Goal: Task Accomplishment & Management: Complete application form

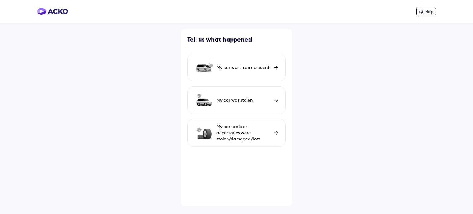
click at [231, 76] on div "My car was in an accident" at bounding box center [236, 68] width 98 height 28
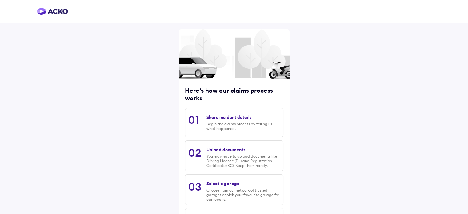
scroll to position [31, 0]
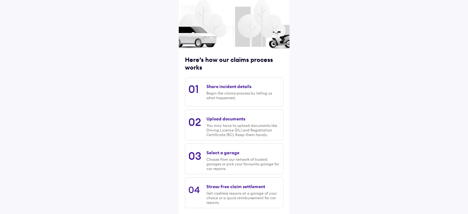
click at [212, 90] on div "Share incident details Begin the claims process by telling us what happened." at bounding box center [242, 92] width 73 height 22
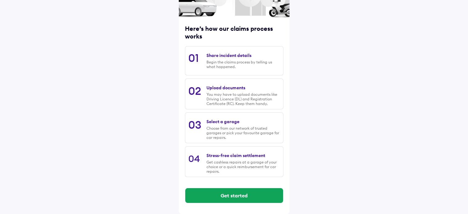
scroll to position [63, 0]
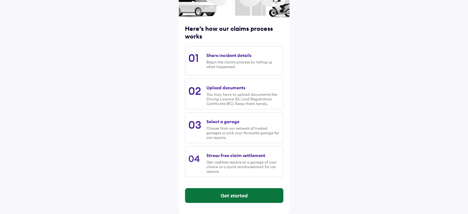
click at [232, 192] on button "Get started" at bounding box center [234, 195] width 98 height 15
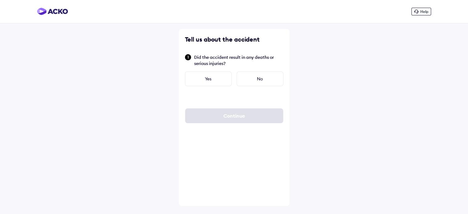
scroll to position [0, 0]
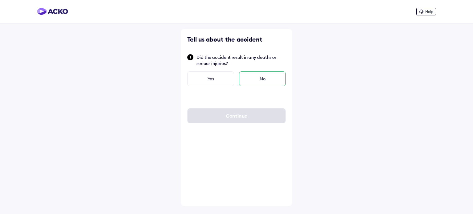
click at [241, 78] on div "No" at bounding box center [262, 78] width 47 height 15
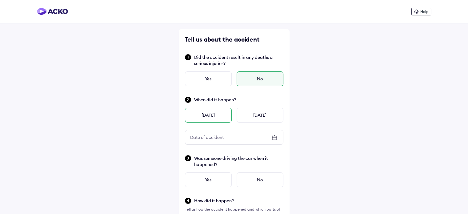
click at [216, 118] on div "Yesterday" at bounding box center [208, 115] width 47 height 15
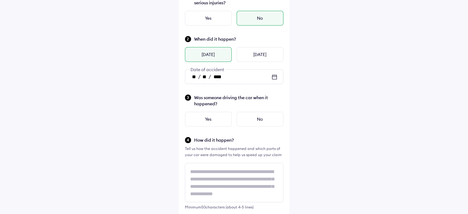
scroll to position [62, 0]
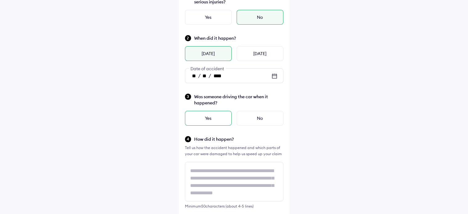
click at [213, 119] on div "Yes" at bounding box center [208, 118] width 47 height 15
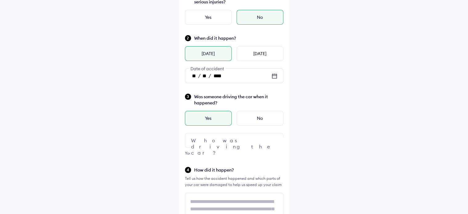
click at [236, 140] on div at bounding box center [234, 140] width 98 height 15
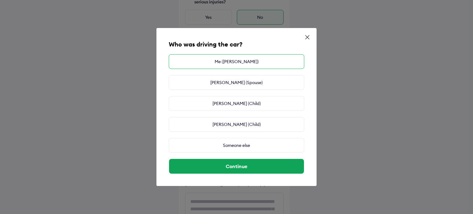
click at [234, 64] on div "Me (MOHIT SAHNI)" at bounding box center [236, 61] width 135 height 15
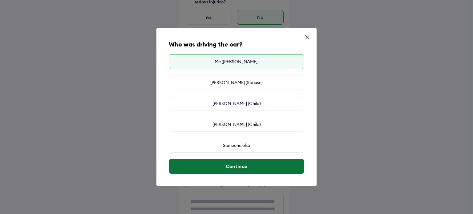
click at [241, 164] on button "Continue" at bounding box center [236, 166] width 135 height 15
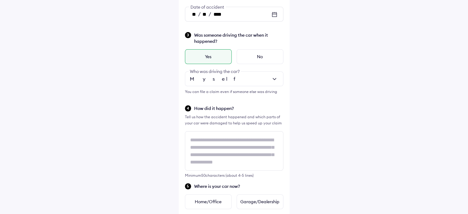
scroll to position [0, 0]
click at [215, 200] on div "Home/Office" at bounding box center [208, 201] width 47 height 15
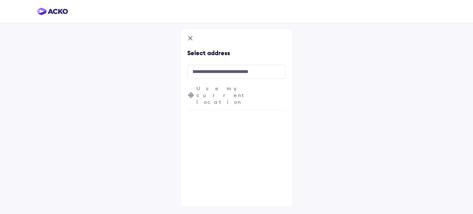
click at [188, 38] on icon at bounding box center [190, 38] width 6 height 7
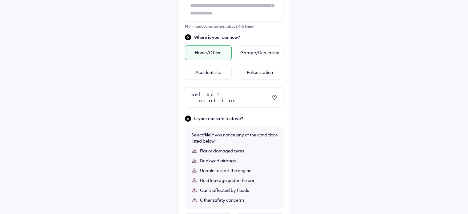
scroll to position [213, 0]
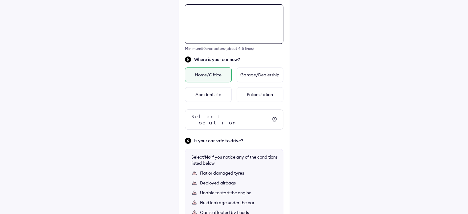
click at [214, 60] on div "Tell us about the accident Did the accident result in any deaths or serious inj…" at bounding box center [234, 42] width 111 height 527
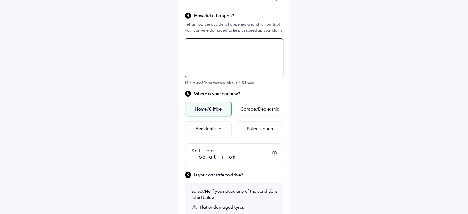
scroll to position [193, 0]
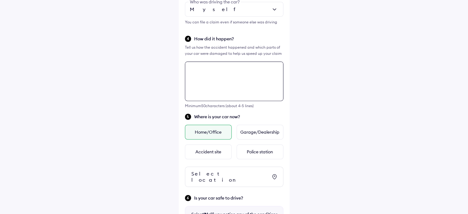
click at [221, 65] on textarea at bounding box center [234, 81] width 98 height 39
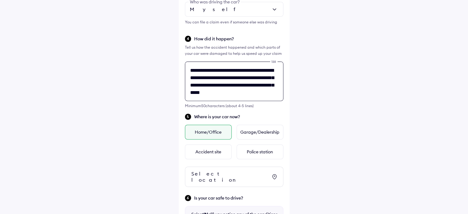
scroll to position [2, 0]
click at [243, 67] on textarea "**********" at bounding box center [234, 81] width 98 height 39
click at [251, 97] on textarea "**********" at bounding box center [234, 81] width 98 height 39
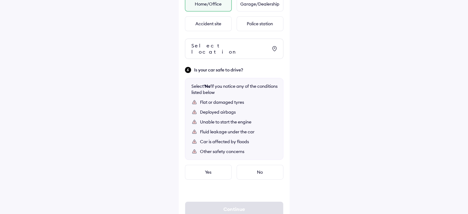
scroll to position [336, 0]
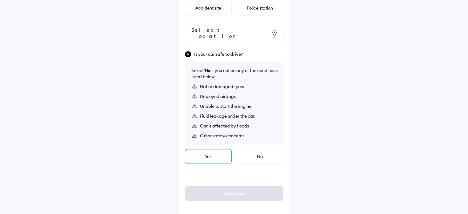
type textarea "**********"
click at [203, 151] on div "Yes" at bounding box center [208, 156] width 47 height 15
click at [210, 149] on div "Yes" at bounding box center [208, 156] width 47 height 15
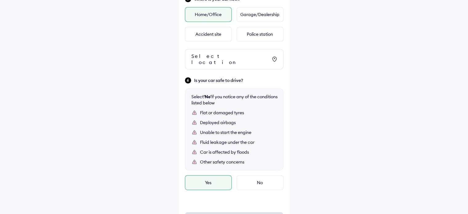
scroll to position [275, 0]
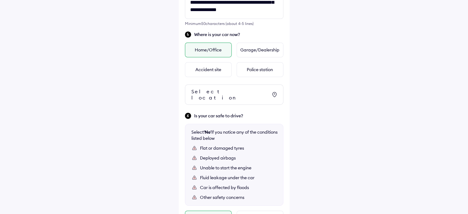
click at [272, 92] on icon at bounding box center [274, 94] width 7 height 7
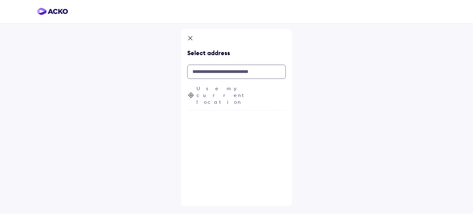
click at [214, 72] on input "text" at bounding box center [236, 72] width 98 height 14
type input "*"
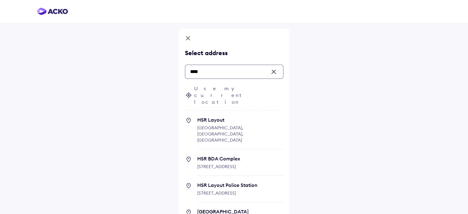
click at [215, 117] on span "HSR Layout" at bounding box center [240, 120] width 86 height 6
type input "***"
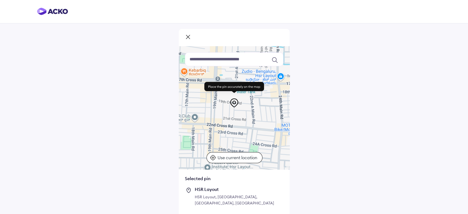
drag, startPoint x: 227, startPoint y: 123, endPoint x: 207, endPoint y: 96, distance: 33.9
click at [207, 96] on div "Keyboard shortcuts Map Data Map data ©2025 Map data ©2025 100 m Click to toggle…" at bounding box center [234, 107] width 111 height 123
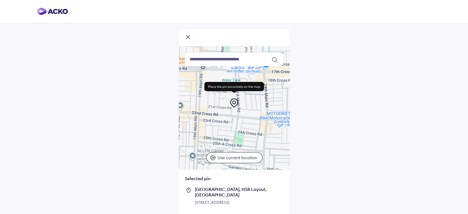
drag, startPoint x: 223, startPoint y: 114, endPoint x: 202, endPoint y: 98, distance: 25.7
click at [203, 98] on div "Keyboard shortcuts Map Data Map data ©2025 Map data ©2025 100 m Click to toggle…" at bounding box center [234, 107] width 111 height 123
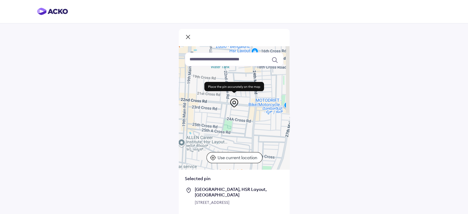
drag, startPoint x: 217, startPoint y: 117, endPoint x: 204, endPoint y: 101, distance: 20.8
click at [204, 101] on div "Keyboard shortcuts Map Data Map data ©2025 Map data ©2025 100 m Click to toggle…" at bounding box center [234, 107] width 111 height 123
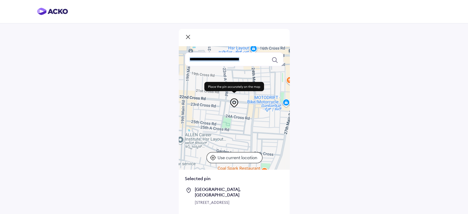
drag, startPoint x: 218, startPoint y: 123, endPoint x: 217, endPoint y: 105, distance: 17.6
click at [217, 105] on div "Keyboard shortcuts Map Data Map data ©2025 Map data ©2025 100 m Click to toggle…" at bounding box center [234, 107] width 111 height 123
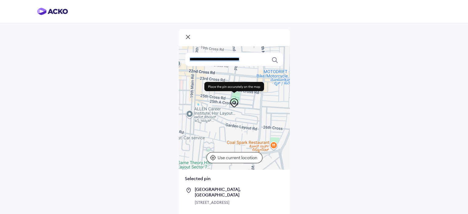
drag, startPoint x: 228, startPoint y: 120, endPoint x: 237, endPoint y: 94, distance: 28.4
click at [237, 94] on div "Keyboard shortcuts Map Data Map data ©2025 Map data ©2025 100 m Click to toggle…" at bounding box center [234, 107] width 111 height 123
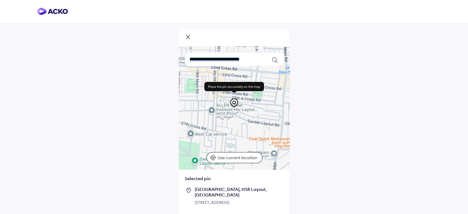
drag, startPoint x: 248, startPoint y: 119, endPoint x: 270, endPoint y: 115, distance: 21.9
click at [270, 115] on div at bounding box center [234, 107] width 111 height 123
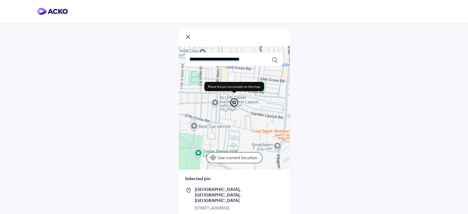
drag, startPoint x: 254, startPoint y: 128, endPoint x: 257, endPoint y: 119, distance: 10.1
click at [257, 119] on div at bounding box center [234, 107] width 111 height 123
click at [236, 136] on div at bounding box center [234, 107] width 111 height 123
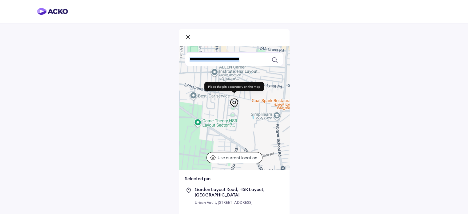
drag, startPoint x: 231, startPoint y: 122, endPoint x: 231, endPoint y: 90, distance: 31.1
click at [231, 90] on div "Keyboard shortcuts Map Data Map data ©2025 Map data ©2025 100 m Click to toggle…" at bounding box center [234, 107] width 111 height 123
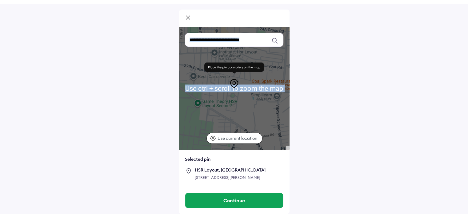
scroll to position [31, 0]
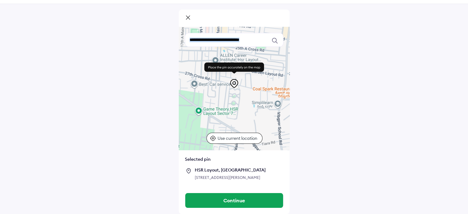
drag, startPoint x: 237, startPoint y: 81, endPoint x: 238, endPoint y: 89, distance: 8.4
click at [238, 89] on div at bounding box center [234, 88] width 111 height 123
drag, startPoint x: 238, startPoint y: 89, endPoint x: 235, endPoint y: 82, distance: 7.7
click at [235, 82] on div "Use ctrl + scroll to zoom the map Keyboard shortcuts Map Data Map data ©2025 Ma…" at bounding box center [234, 88] width 111 height 123
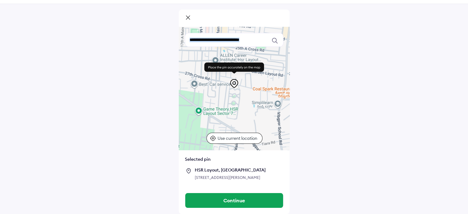
click at [233, 78] on icon at bounding box center [234, 83] width 10 height 10
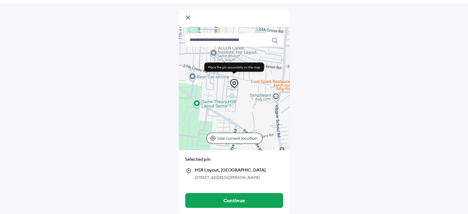
drag, startPoint x: 234, startPoint y: 90, endPoint x: 232, endPoint y: 82, distance: 8.2
click at [232, 82] on div at bounding box center [234, 88] width 111 height 123
click at [232, 78] on icon at bounding box center [234, 83] width 10 height 10
click at [234, 86] on div at bounding box center [234, 88] width 111 height 123
click at [212, 135] on icon at bounding box center [213, 138] width 6 height 6
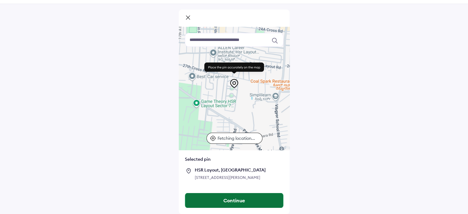
click at [235, 200] on button "Continue" at bounding box center [234, 200] width 98 height 15
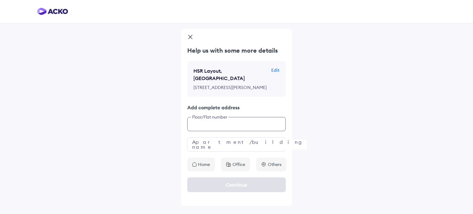
click at [212, 131] on input "text" at bounding box center [236, 124] width 98 height 14
type input "****"
type input "**********"
click at [200, 171] on div "Home" at bounding box center [201, 165] width 28 height 14
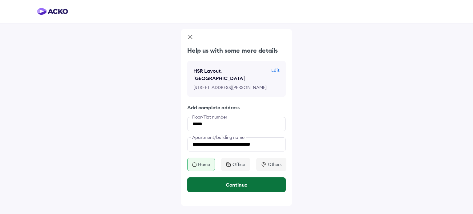
click at [218, 192] on button "Continue" at bounding box center [236, 184] width 98 height 15
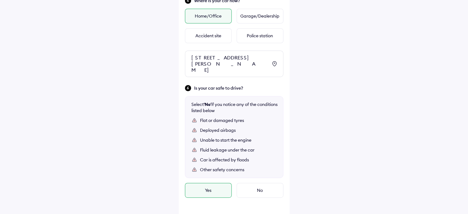
scroll to position [360, 0]
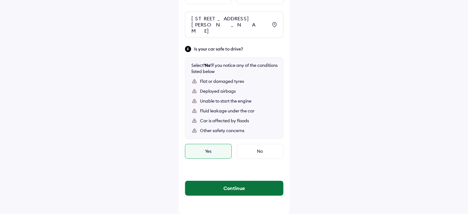
click at [248, 188] on button "Continue" at bounding box center [234, 188] width 98 height 15
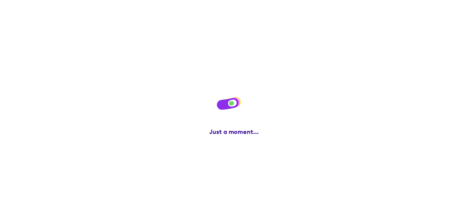
scroll to position [0, 0]
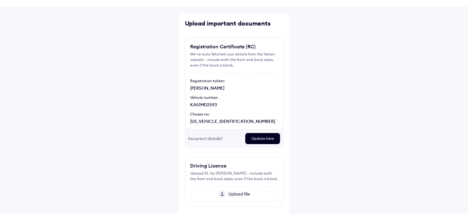
scroll to position [31, 0]
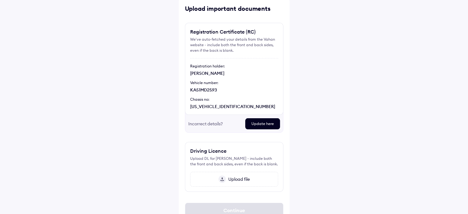
click at [222, 179] on img at bounding box center [221, 178] width 7 height 7
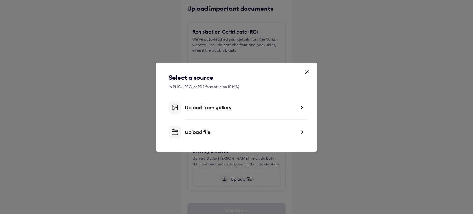
click at [254, 133] on div "Upload file" at bounding box center [240, 132] width 111 height 6
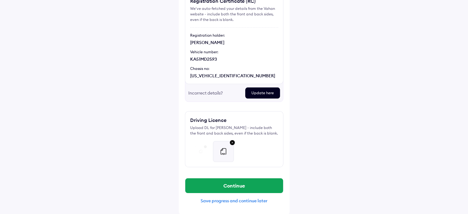
scroll to position [62, 0]
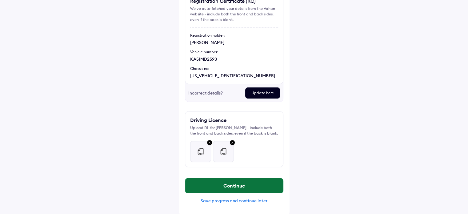
click at [238, 185] on button "Continue" at bounding box center [234, 185] width 98 height 15
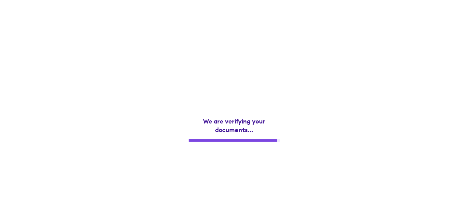
scroll to position [0, 0]
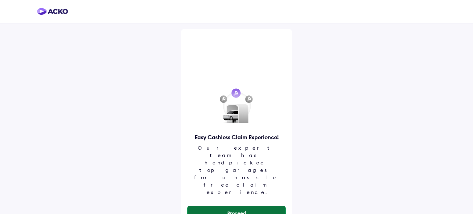
click at [235, 206] on button "Proceed" at bounding box center [236, 213] width 98 height 15
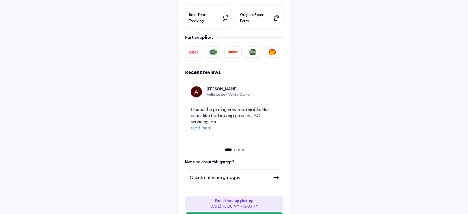
scroll to position [260, 0]
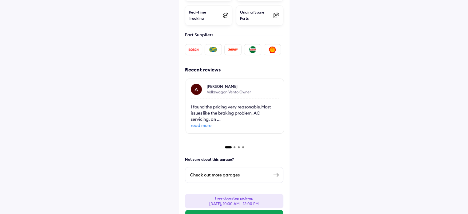
click at [211, 171] on div "Check out more garages" at bounding box center [229, 174] width 79 height 7
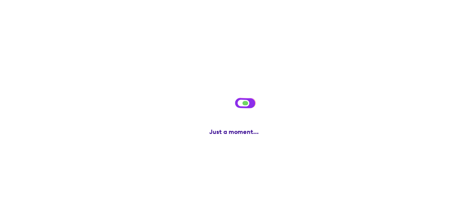
scroll to position [0, 0]
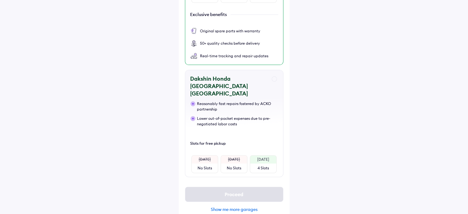
scroll to position [191, 0]
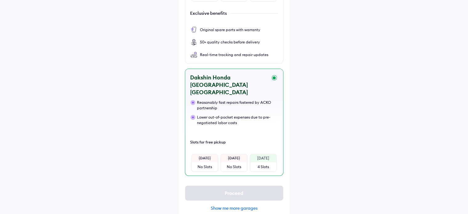
click at [227, 164] on div "No Slots" at bounding box center [234, 167] width 14 height 6
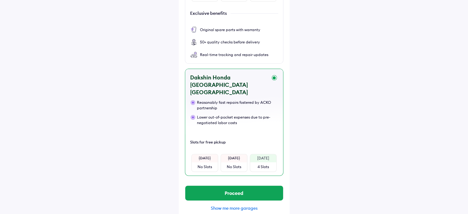
click at [256, 162] on div "4 Slots" at bounding box center [263, 166] width 26 height 9
click at [241, 162] on div "No Slots" at bounding box center [234, 166] width 26 height 9
click at [250, 154] on div "Wednesday 4 Slots" at bounding box center [263, 163] width 27 height 18
click at [236, 156] on s "Tomorrow" at bounding box center [234, 158] width 12 height 5
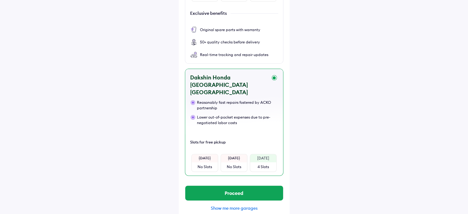
click at [209, 162] on div "No Slots" at bounding box center [205, 166] width 26 height 9
click at [255, 162] on div "4 Slots" at bounding box center [263, 166] width 26 height 9
click at [239, 154] on div "Tomorrow" at bounding box center [234, 158] width 26 height 8
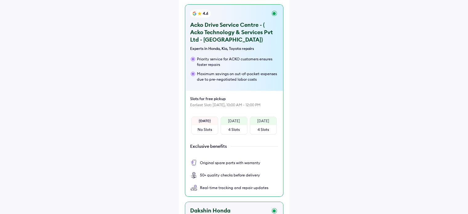
scroll to position [129, 0]
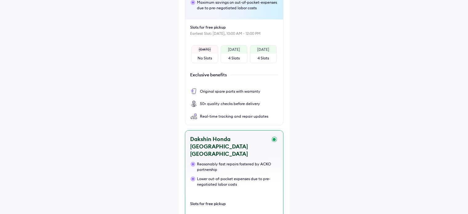
click at [273, 138] on div "Dakshin Honda Singasandra Bangalore Reasonably fast repairs fostered by ACKO pa…" at bounding box center [234, 183] width 98 height 107
click at [256, 147] on div "Dakshin Honda Singasandra Bangalore" at bounding box center [234, 146] width 88 height 22
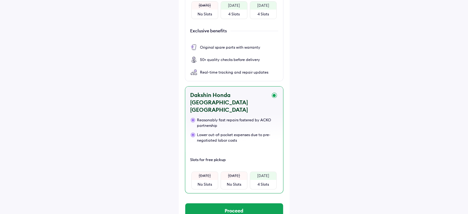
scroll to position [191, 0]
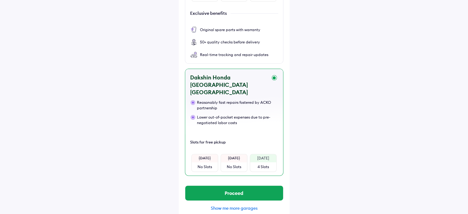
click at [232, 154] on div "Tomorrow" at bounding box center [234, 158] width 26 height 8
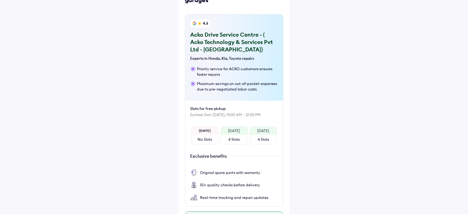
scroll to position [6, 0]
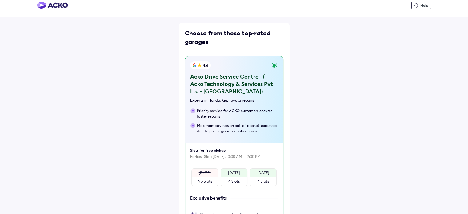
click at [275, 65] on div "4.6 Acko Drive Service Centre - ( Acko Technology & Services Pvt Ltd - Bangalor…" at bounding box center [234, 152] width 98 height 192
click at [269, 66] on div "4.6 Acko Drive Service Centre - ( Acko Technology & Services Pvt Ltd - Bangalor…" at bounding box center [234, 99] width 98 height 86
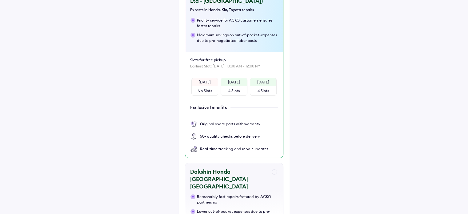
scroll to position [160, 0]
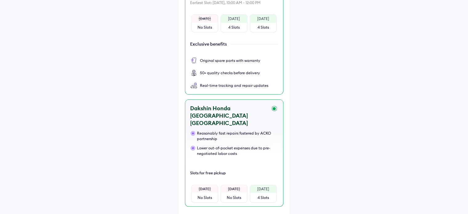
click at [258, 186] on div "Wednesday" at bounding box center [263, 189] width 12 height 6
click at [260, 186] on div "Wednesday" at bounding box center [263, 189] width 12 height 6
click at [259, 195] on div "4 Slots" at bounding box center [263, 198] width 11 height 6
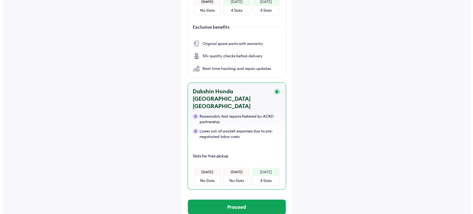
scroll to position [191, 0]
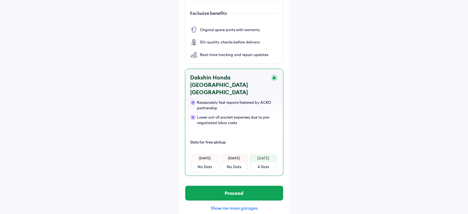
click at [260, 154] on div "Wednesday" at bounding box center [263, 158] width 26 height 8
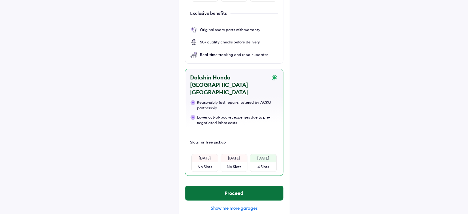
click at [243, 186] on button "Proceed" at bounding box center [234, 193] width 98 height 15
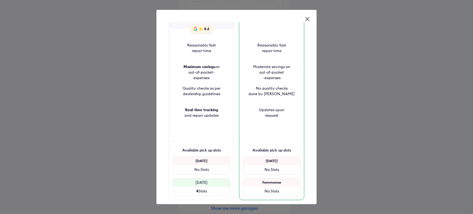
scroll to position [78, 0]
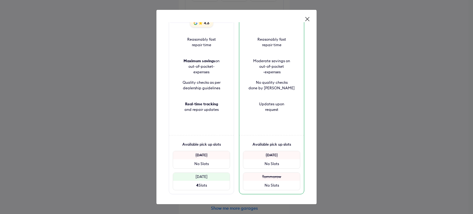
click at [268, 174] on s "Tommorow" at bounding box center [271, 176] width 19 height 5
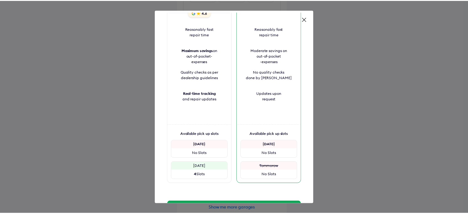
scroll to position [43, 0]
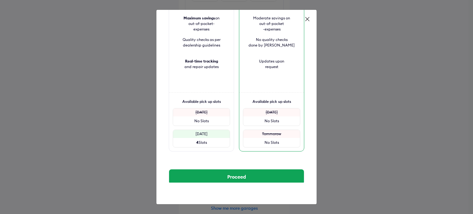
click at [271, 131] on s "Tommorow" at bounding box center [271, 133] width 19 height 5
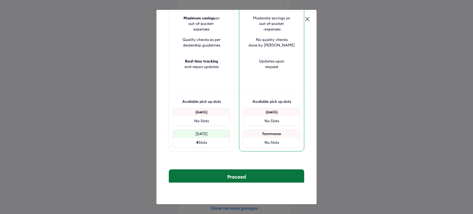
click at [241, 169] on button "Proceed" at bounding box center [236, 176] width 135 height 15
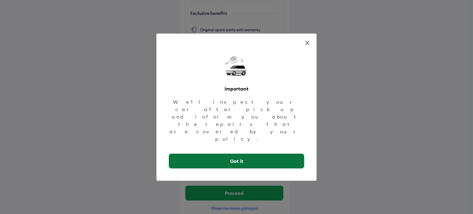
click at [239, 154] on button "Got it" at bounding box center [236, 161] width 135 height 15
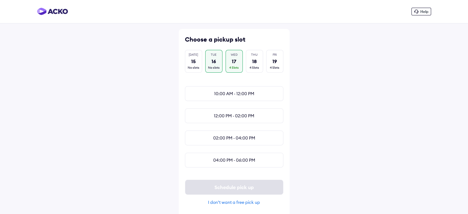
click at [210, 63] on div "TUE 16 No slots" at bounding box center [213, 61] width 17 height 23
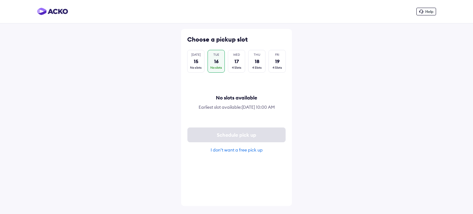
click at [232, 153] on div "I don’t want a free pick up" at bounding box center [236, 150] width 98 height 6
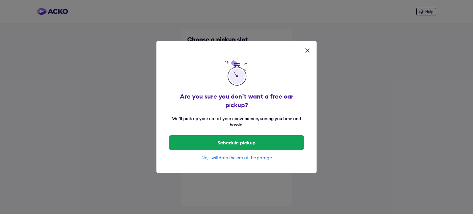
click at [234, 155] on div "No, I will drop the car at the garage" at bounding box center [236, 158] width 135 height 6
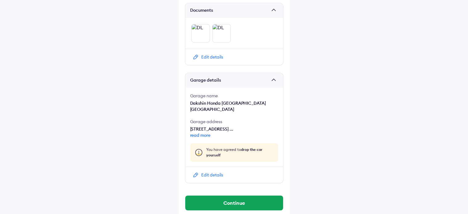
scroll to position [372, 0]
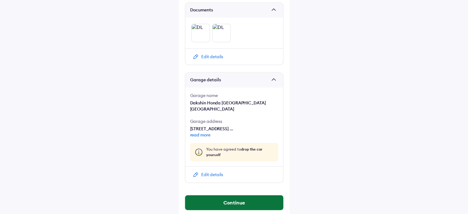
click at [239, 196] on button "Continue" at bounding box center [234, 202] width 98 height 15
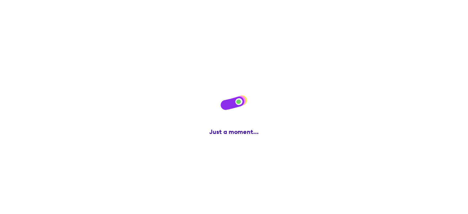
scroll to position [0, 0]
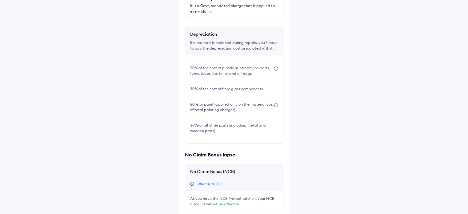
scroll to position [192, 0]
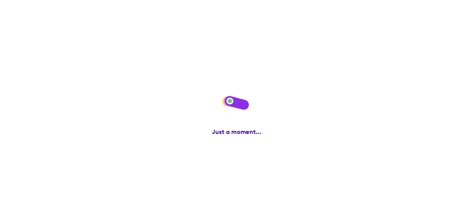
scroll to position [0, 0]
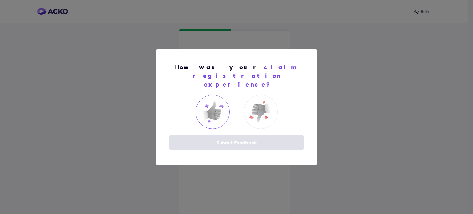
click at [220, 106] on img at bounding box center [212, 111] width 25 height 25
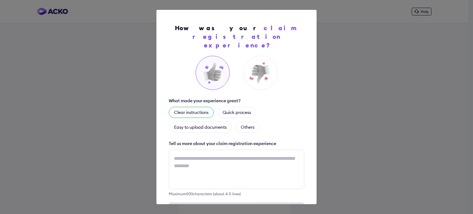
click at [211, 107] on div "Clear instructions" at bounding box center [191, 112] width 45 height 11
click at [236, 107] on div "Quick process" at bounding box center [244, 112] width 39 height 11
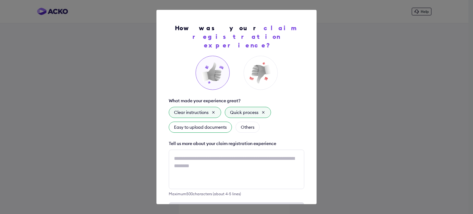
click at [217, 122] on div "Easy to upload documents" at bounding box center [200, 127] width 63 height 11
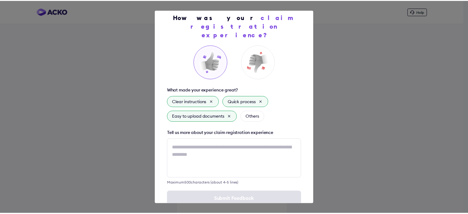
scroll to position [20, 0]
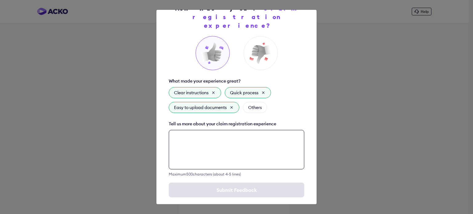
click at [254, 130] on textarea at bounding box center [236, 149] width 135 height 39
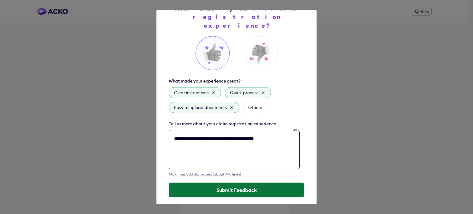
type textarea "**********"
click at [241, 182] on button "Submit Feedback" at bounding box center [236, 189] width 135 height 15
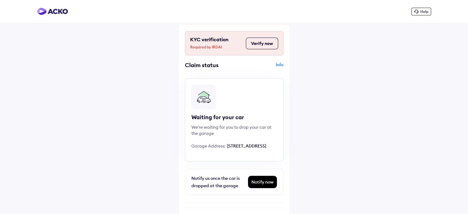
click at [263, 46] on button "Verify now" at bounding box center [262, 44] width 32 height 12
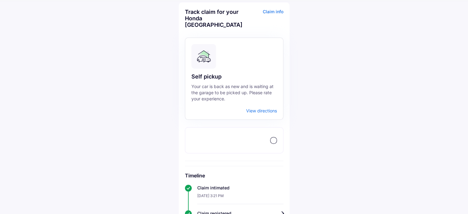
scroll to position [22, 0]
click at [274, 139] on div at bounding box center [274, 141] width 6 height 6
click at [275, 141] on div at bounding box center [274, 141] width 6 height 6
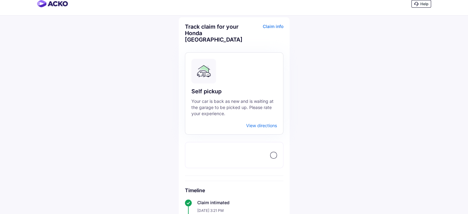
scroll to position [0, 0]
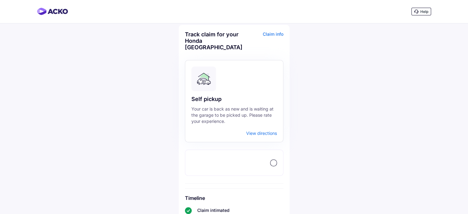
click at [269, 35] on div "Claim info" at bounding box center [265, 43] width 38 height 24
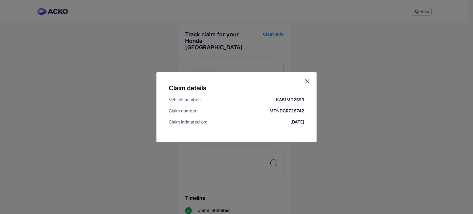
click at [305, 81] on icon at bounding box center [307, 81] width 6 height 6
